Goal: Check status: Check status

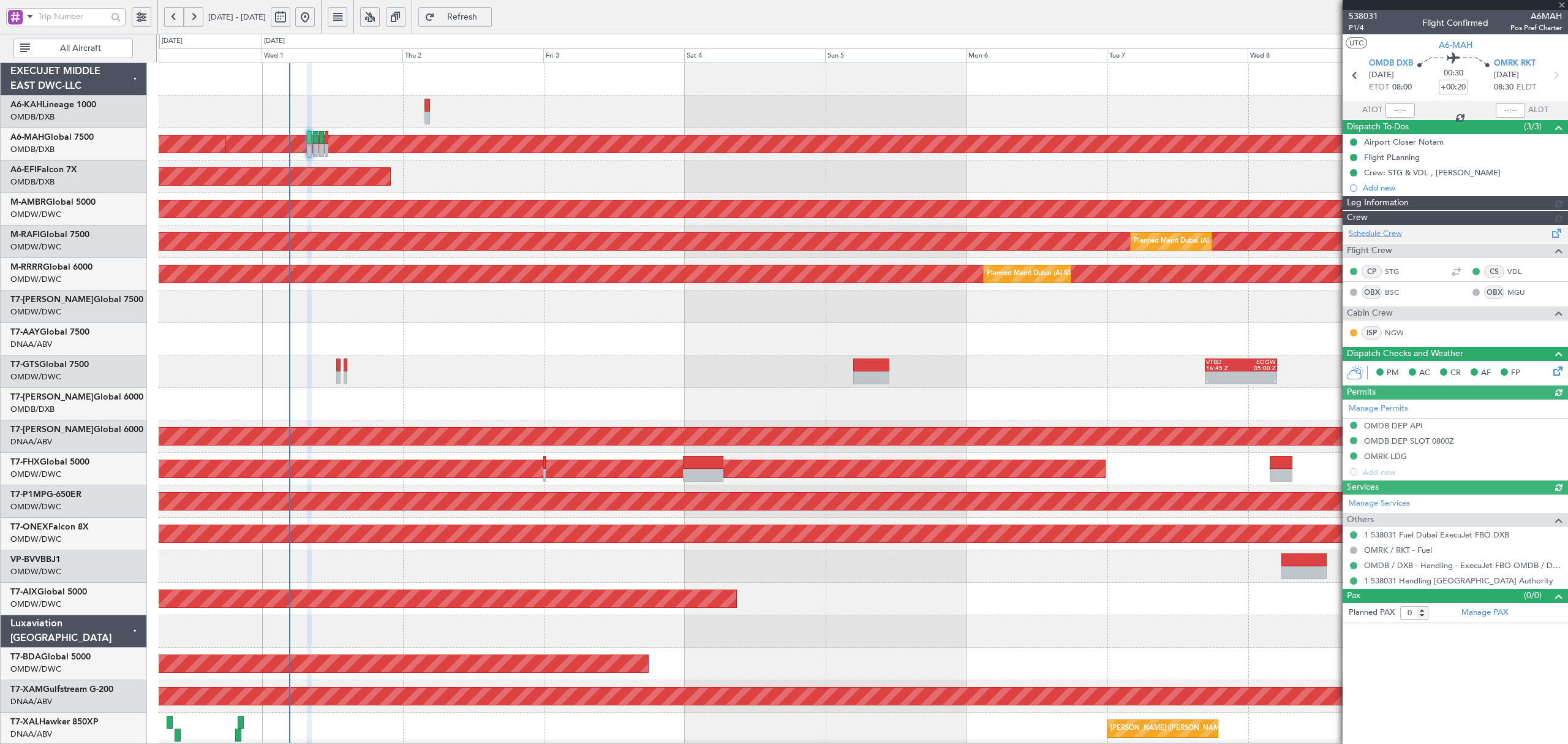
type input "[PERSON_NAME] (ANI)"
type input "7395"
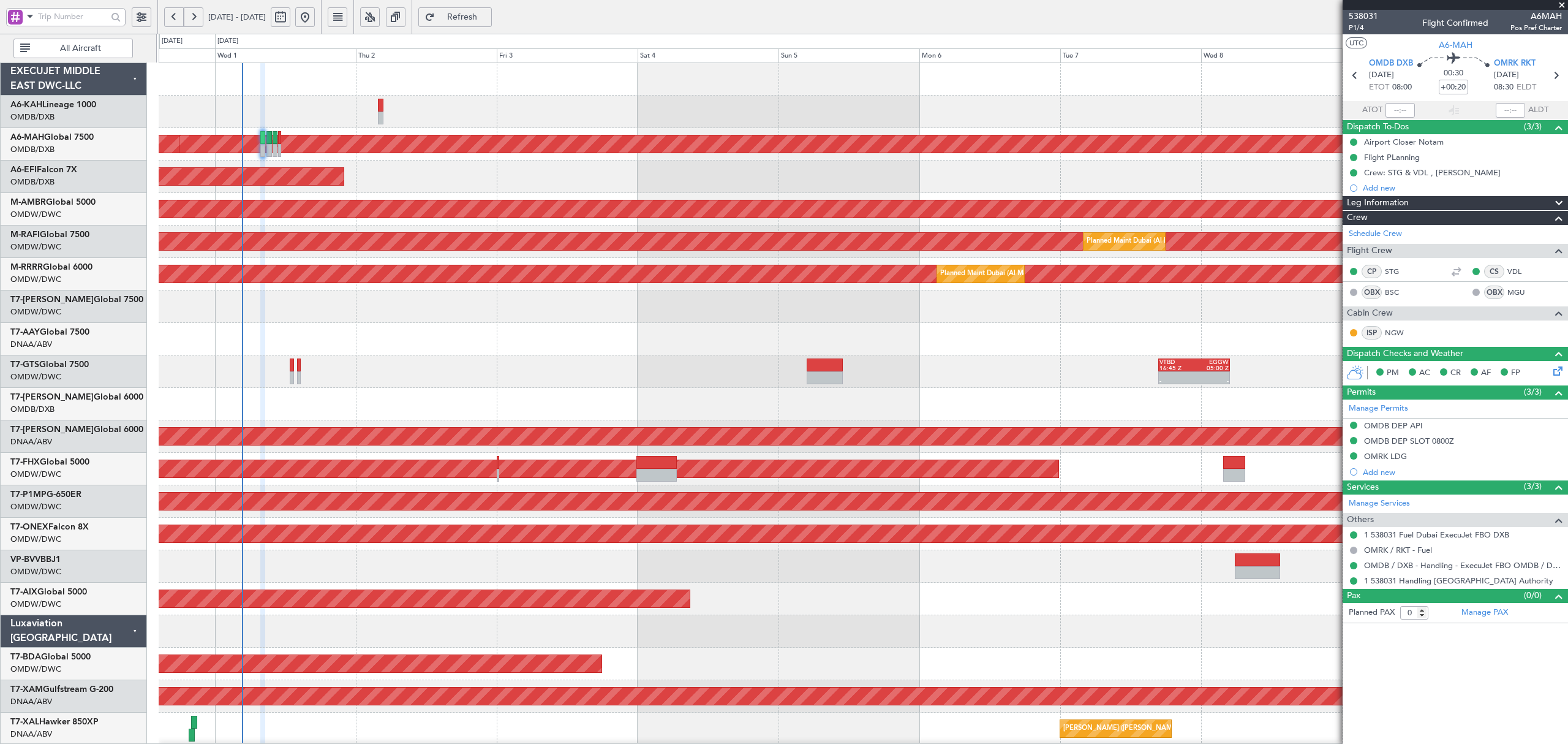
click at [368, 357] on div "Planned Maint [GEOGRAPHIC_DATA] (Al Bateen Executive) Planned Maint [GEOGRAPHIC…" at bounding box center [863, 664] width 1408 height 1202
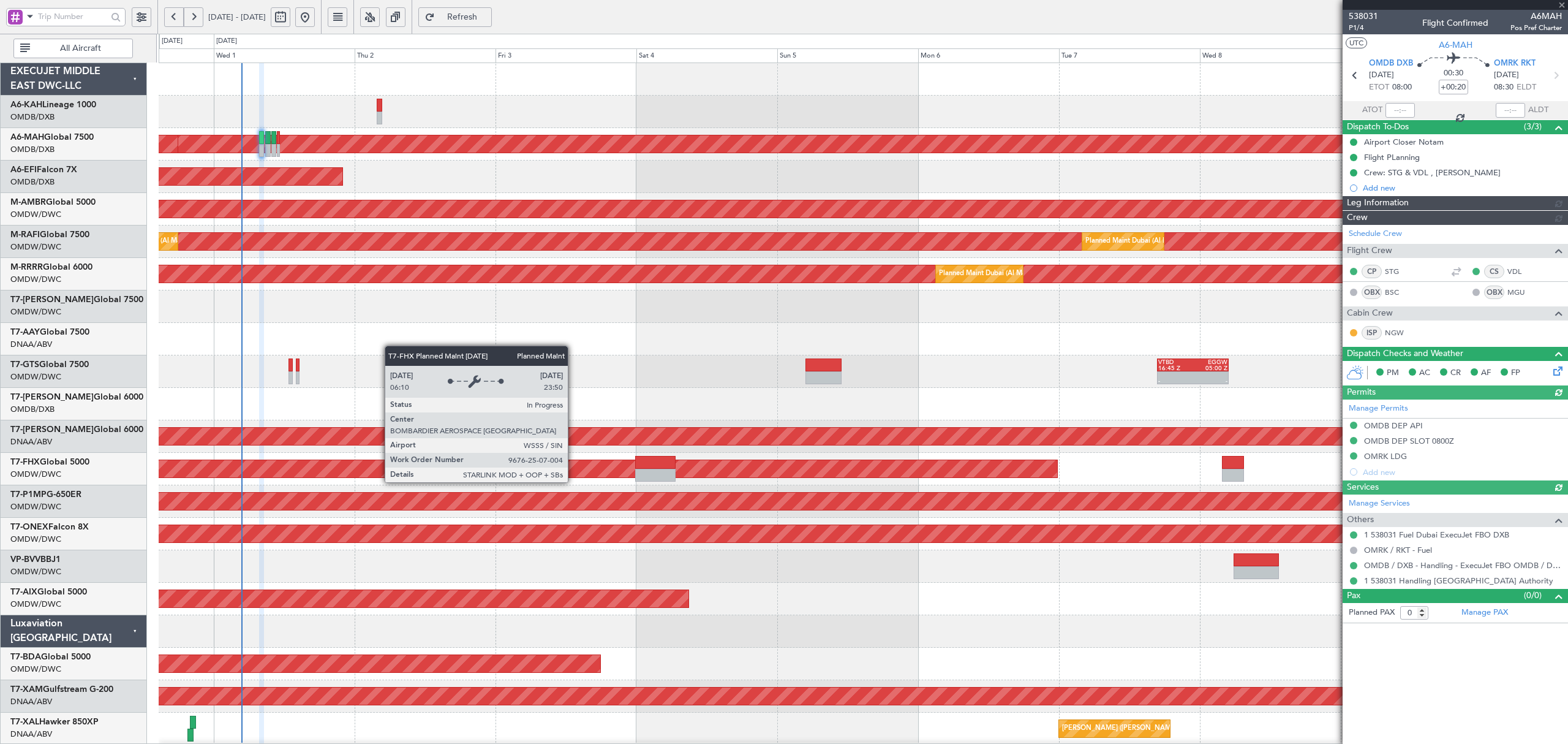
type input "[PERSON_NAME] (ANI)"
type input "7395"
type input "[PERSON_NAME] (ANI)"
type input "7395"
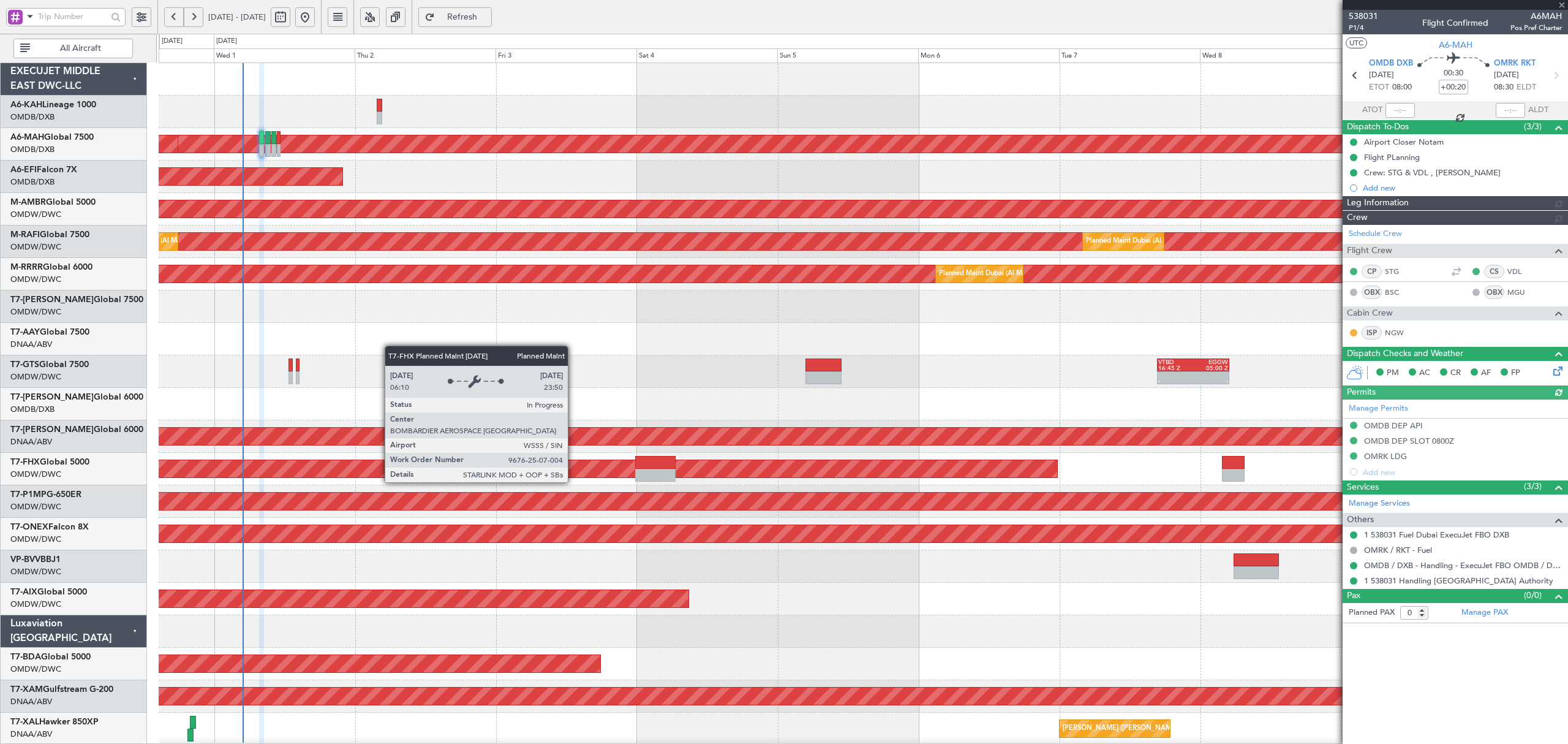
type input "[PERSON_NAME] (ANI)"
type input "7395"
